Goal: Download file/media

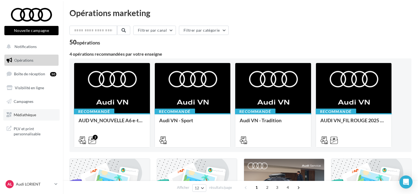
click at [36, 113] on span "Médiathèque" at bounding box center [25, 115] width 22 height 5
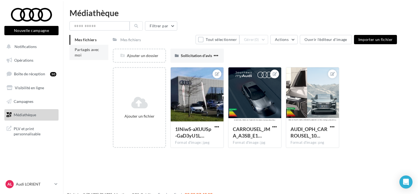
click at [77, 51] on span "Partagés avec moi" at bounding box center [87, 52] width 25 height 10
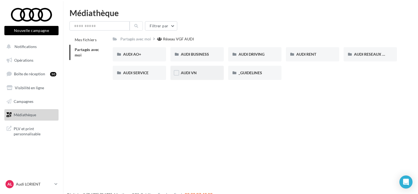
click at [207, 72] on div "AUDI VN" at bounding box center [197, 72] width 33 height 5
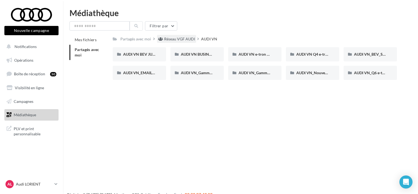
click at [180, 39] on div "Réseau VGF AUDI" at bounding box center [179, 38] width 31 height 5
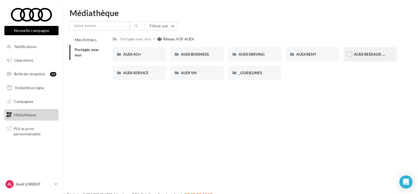
click at [368, 48] on div "AUDI RESEAUX SOCIAUX" at bounding box center [369, 54] width 53 height 14
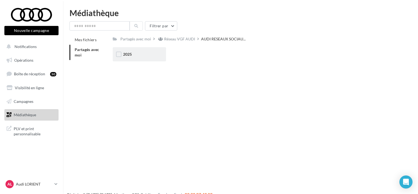
click at [146, 54] on div "2025" at bounding box center [139, 54] width 33 height 5
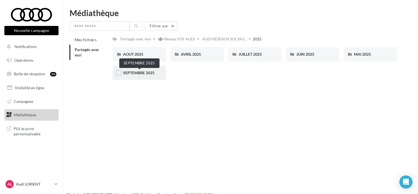
click at [130, 75] on span "SEPTEMBRE 2025" at bounding box center [138, 72] width 31 height 5
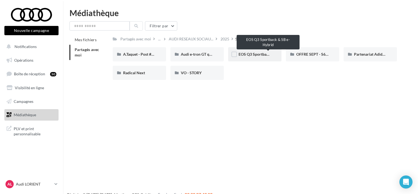
click at [255, 57] on span "EOS Q3 Sportback & SB e-Hybrid" at bounding box center [266, 54] width 57 height 5
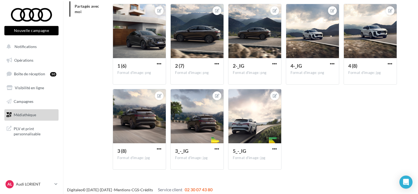
scroll to position [47, 0]
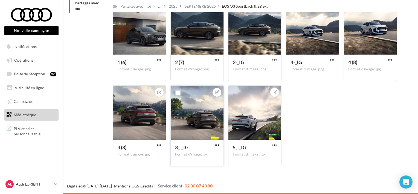
click at [216, 145] on span "button" at bounding box center [216, 145] width 5 height 5
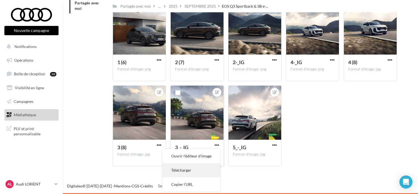
click at [195, 176] on button "Télécharger" at bounding box center [191, 170] width 58 height 14
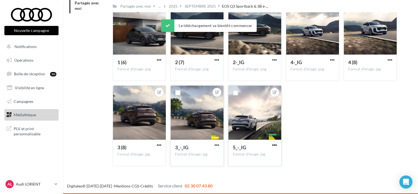
click at [274, 145] on span "button" at bounding box center [274, 145] width 5 height 5
click at [235, 173] on button "Télécharger" at bounding box center [249, 170] width 58 height 14
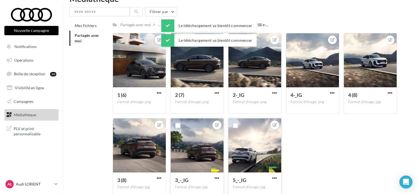
scroll to position [0, 0]
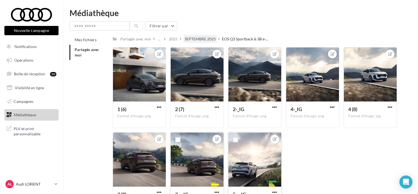
click at [205, 35] on div "SEPTEMBRE 2025" at bounding box center [199, 39] width 33 height 8
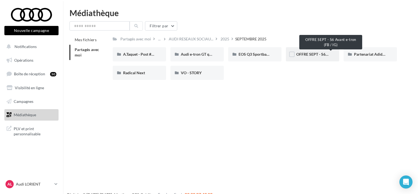
click at [315, 54] on span "OFFRE SEPT - S6 Avant e-tron (FB / IG)" at bounding box center [329, 54] width 66 height 5
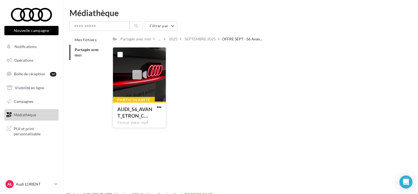
click at [159, 106] on span "button" at bounding box center [159, 107] width 5 height 5
click at [142, 117] on button "Télécharger" at bounding box center [135, 118] width 55 height 14
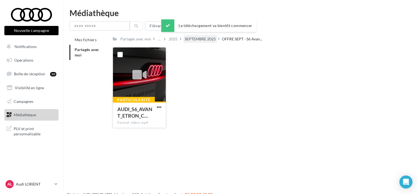
click at [209, 39] on div "SEPTEMBRE 2025" at bounding box center [199, 38] width 31 height 5
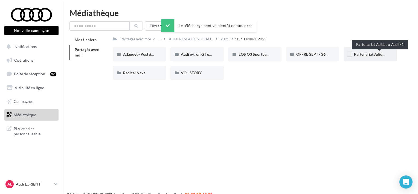
click at [372, 56] on span "Partenariat Adidas x Audi F1" at bounding box center [378, 54] width 49 height 5
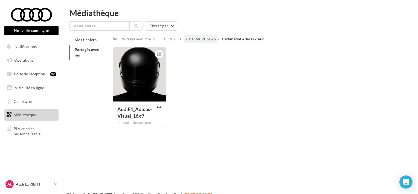
click at [203, 39] on div "SEPTEMBRE 2025" at bounding box center [199, 38] width 31 height 5
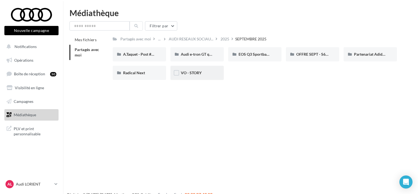
click at [203, 74] on div "VO - STORY" at bounding box center [197, 72] width 33 height 5
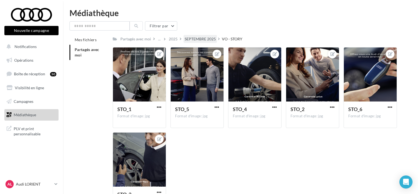
click at [197, 37] on div "SEPTEMBRE 2025" at bounding box center [199, 38] width 31 height 5
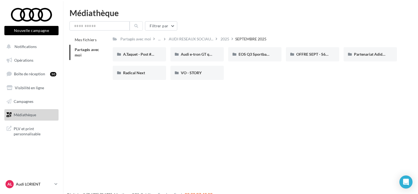
click at [24, 185] on p "Audi LORIENT" at bounding box center [34, 184] width 36 height 5
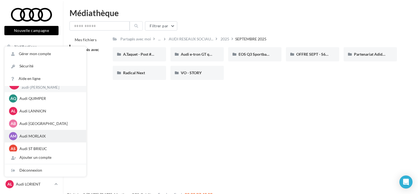
scroll to position [13, 0]
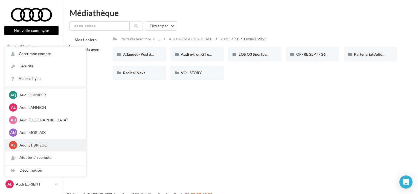
click at [40, 144] on p "Audi ST BRIEUC" at bounding box center [49, 145] width 60 height 5
